Goal: Check status: Check status

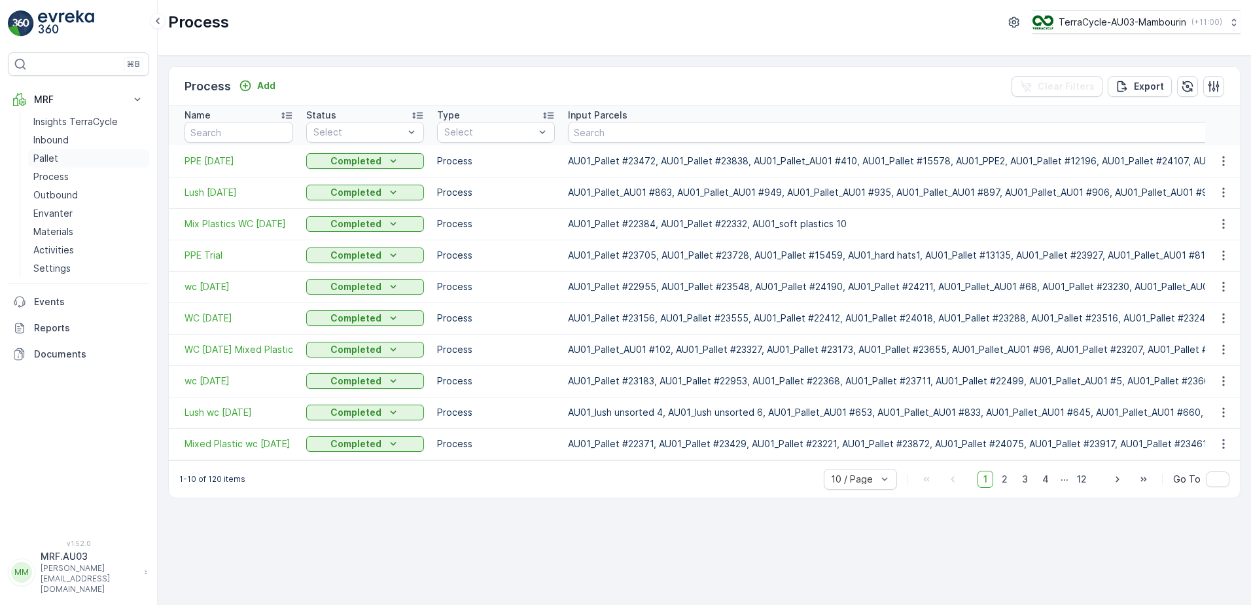
click at [61, 162] on link "Pallet" at bounding box center [88, 158] width 121 height 18
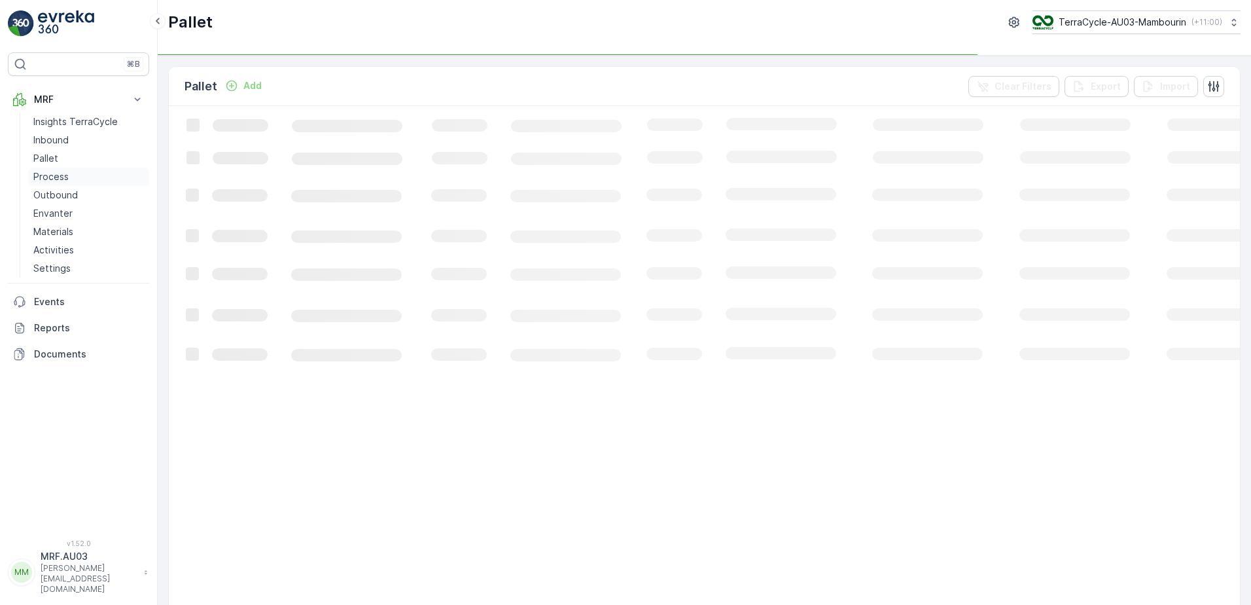
click at [60, 175] on p "Process" at bounding box center [50, 176] width 35 height 13
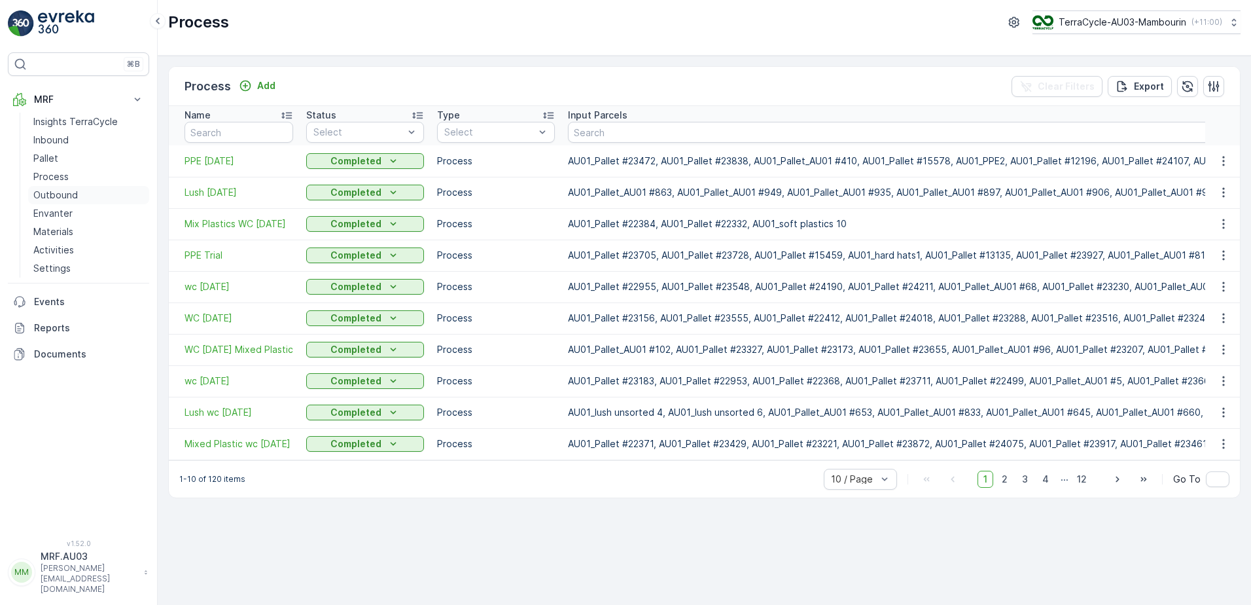
click at [49, 193] on p "Outbound" at bounding box center [55, 194] width 44 height 13
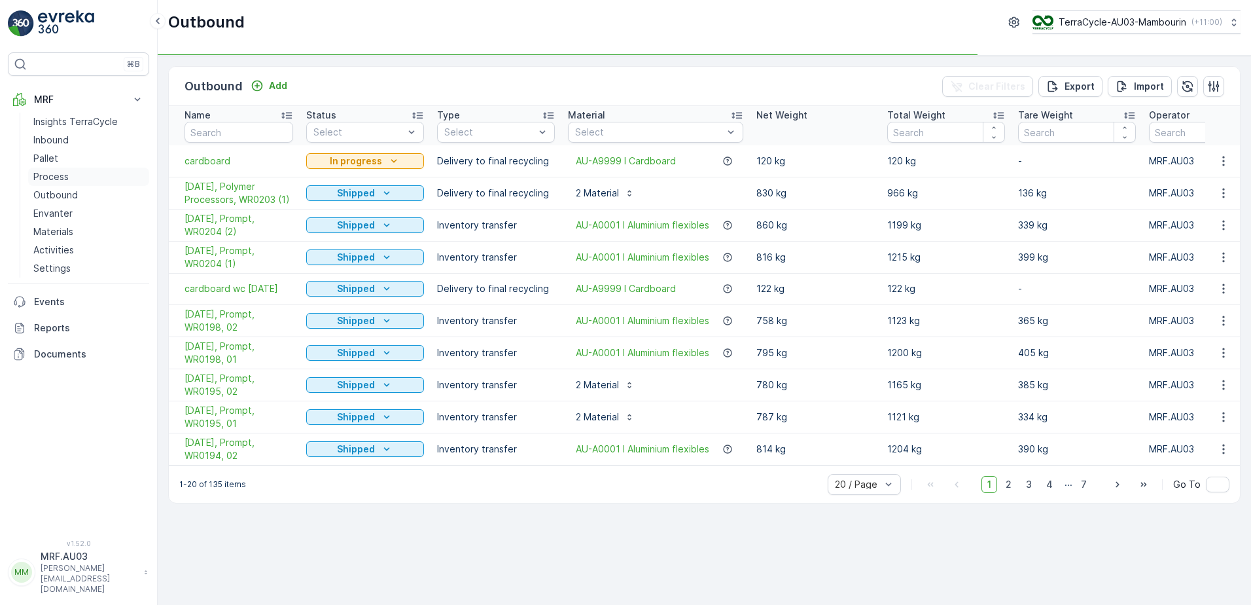
click at [56, 178] on p "Process" at bounding box center [50, 176] width 35 height 13
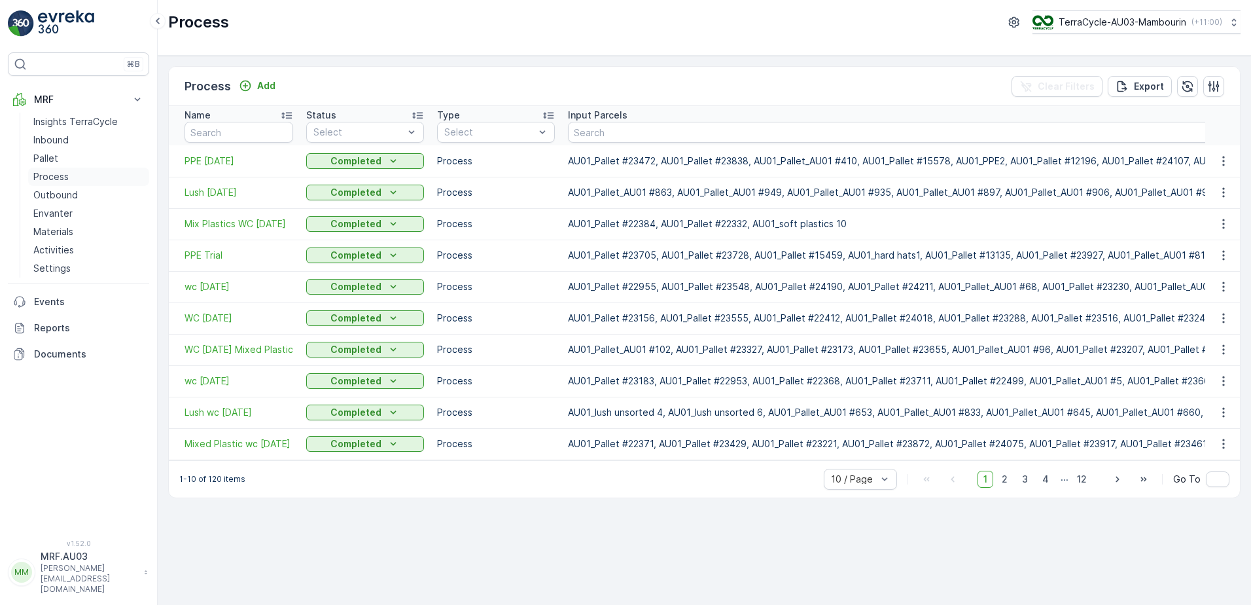
click at [66, 179] on p "Process" at bounding box center [50, 176] width 35 height 13
click at [65, 162] on link "Pallet" at bounding box center [88, 158] width 121 height 18
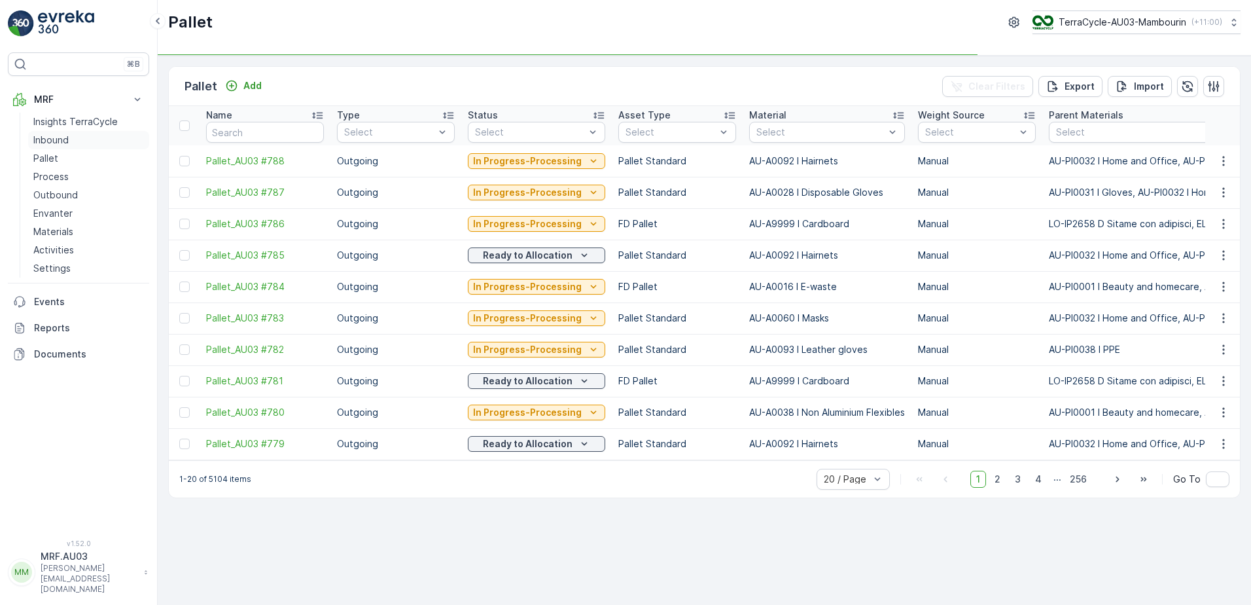
click at [65, 141] on p "Inbound" at bounding box center [50, 139] width 35 height 13
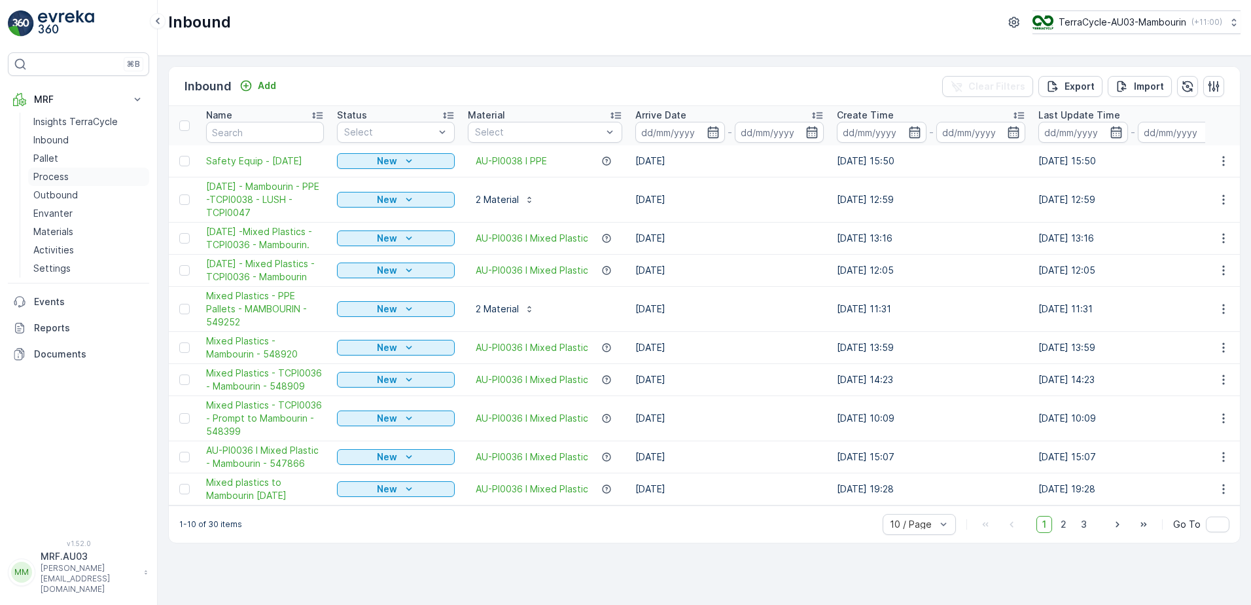
click at [63, 168] on link "Process" at bounding box center [88, 176] width 121 height 18
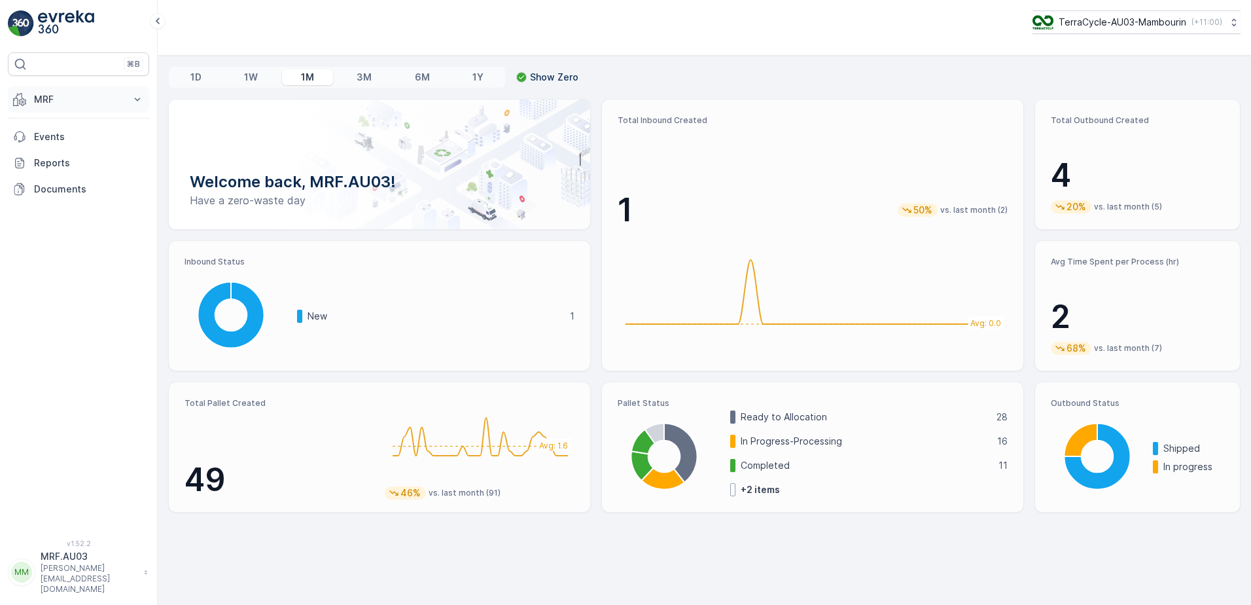
click at [143, 99] on icon at bounding box center [137, 99] width 13 height 13
click at [93, 179] on link "Process" at bounding box center [88, 176] width 121 height 18
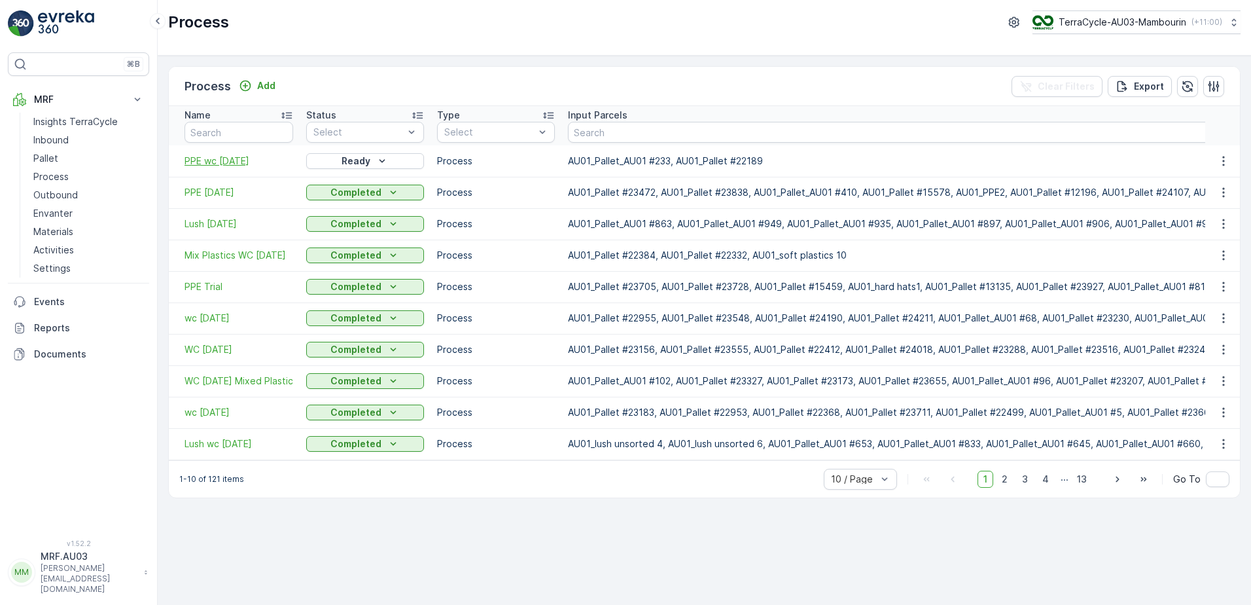
click at [251, 159] on span "PPE wc [DATE]" at bounding box center [239, 160] width 109 height 13
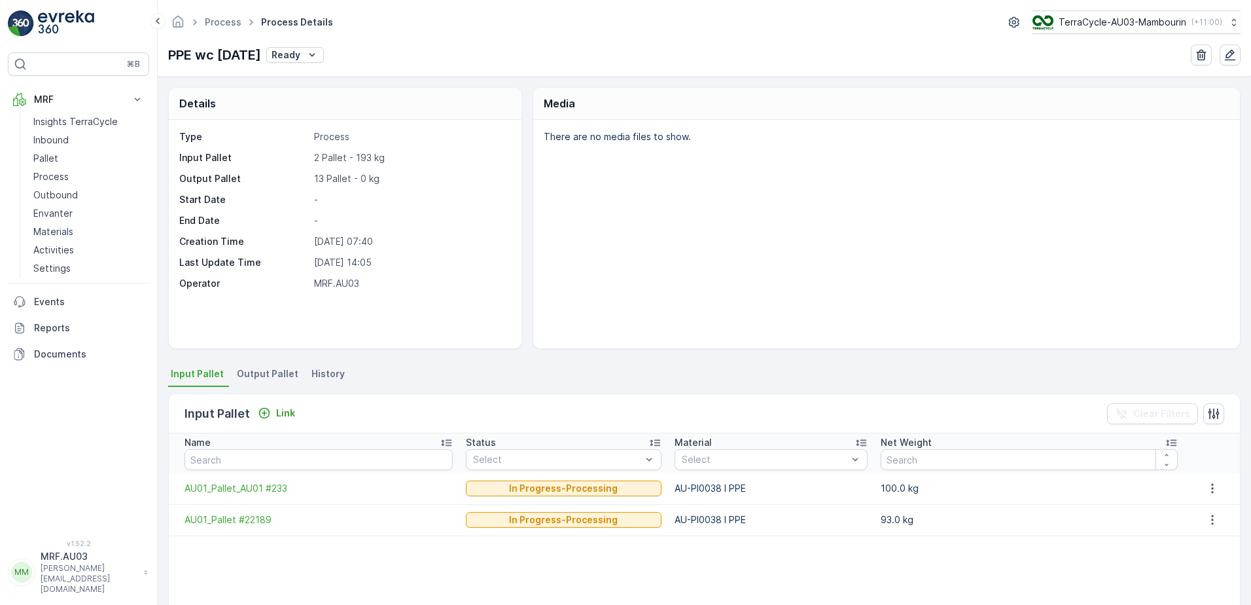
click at [287, 376] on span "Output Pallet" at bounding box center [268, 373] width 62 height 13
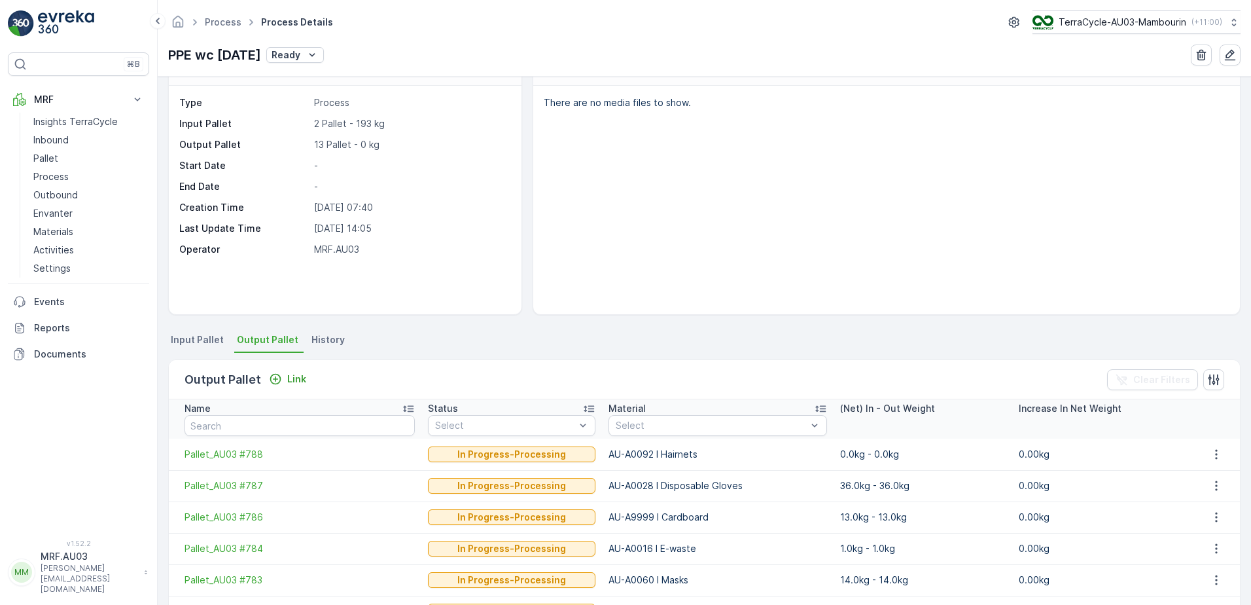
scroll to position [5, 0]
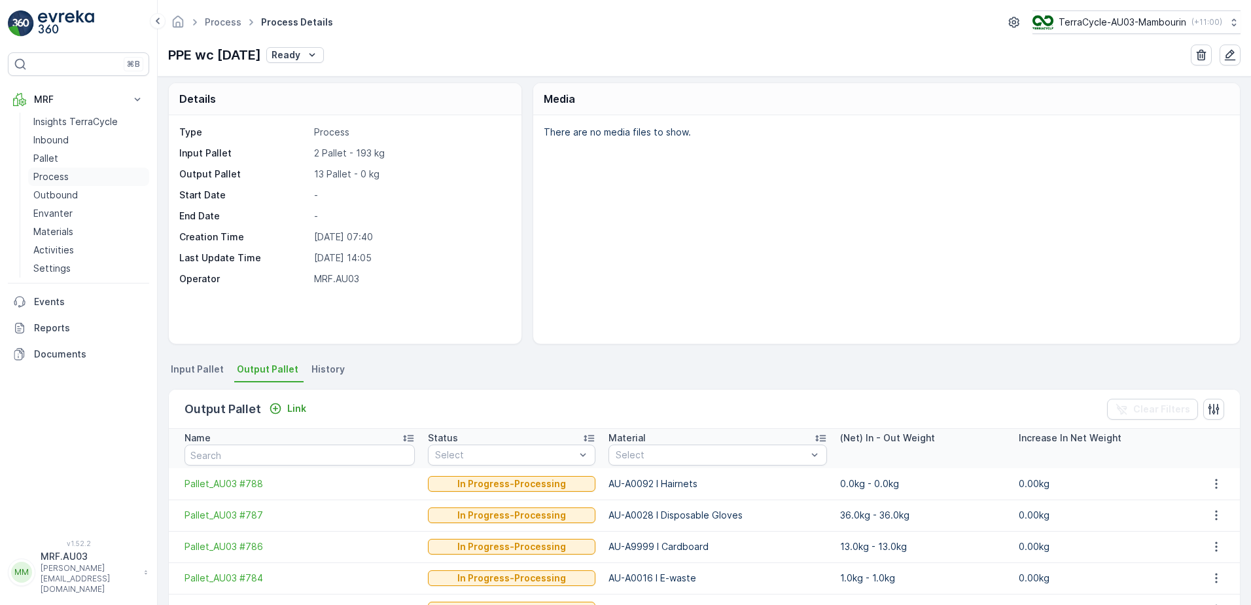
click at [67, 169] on link "Process" at bounding box center [88, 176] width 121 height 18
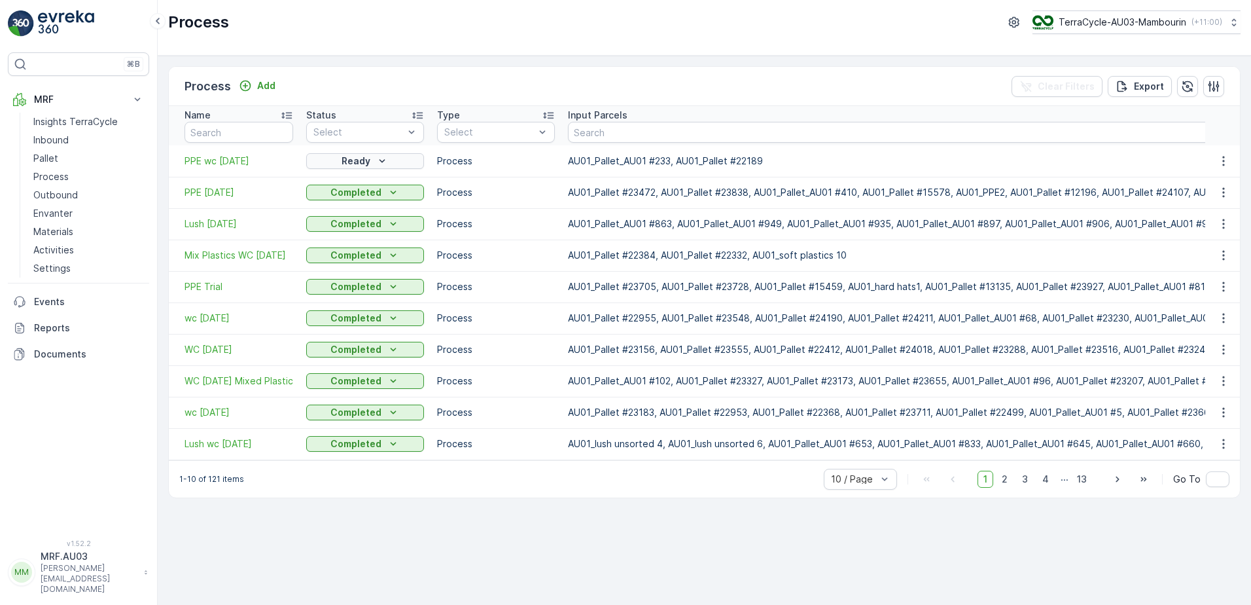
click at [364, 160] on p "Ready" at bounding box center [356, 160] width 29 height 13
click at [376, 157] on icon "Ready" at bounding box center [382, 160] width 13 height 13
